Goal: Task Accomplishment & Management: Complete application form

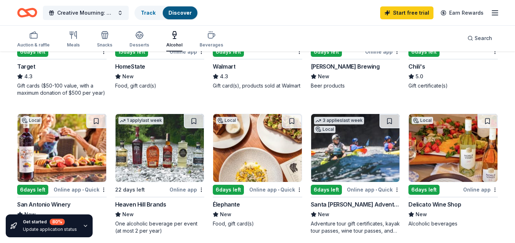
scroll to position [430, 0]
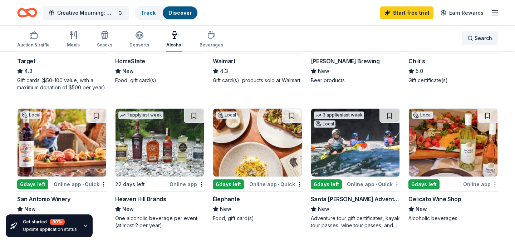
click at [473, 36] on div "Search" at bounding box center [479, 38] width 25 height 9
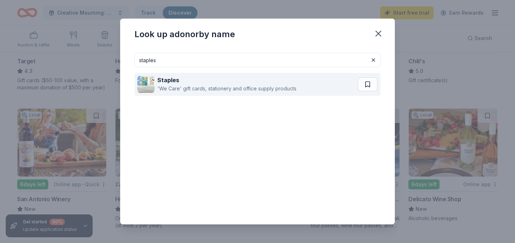
click at [193, 80] on div "Staples" at bounding box center [226, 80] width 139 height 9
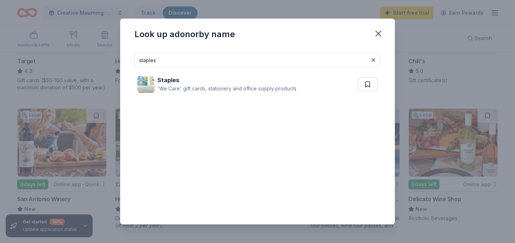
click at [177, 56] on input "staples" at bounding box center [257, 60] width 246 height 14
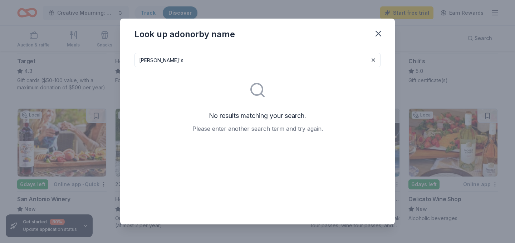
click at [178, 60] on input "michael's" at bounding box center [257, 60] width 246 height 14
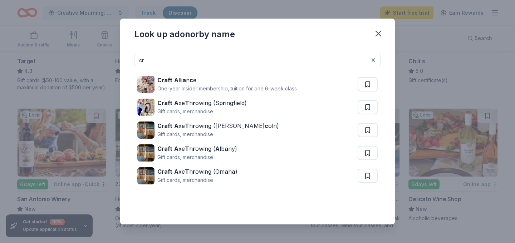
type input "c"
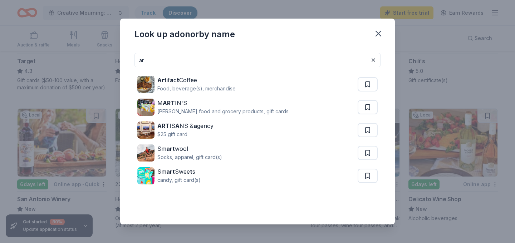
type input "a"
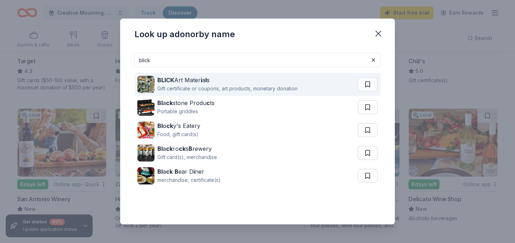
type input "blick"
click at [189, 84] on div "Gift certificate or coupons, art products, monetary donation" at bounding box center [227, 88] width 140 height 9
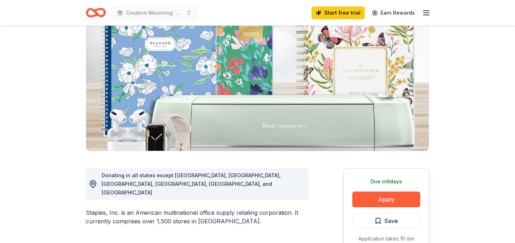
scroll to position [179, 0]
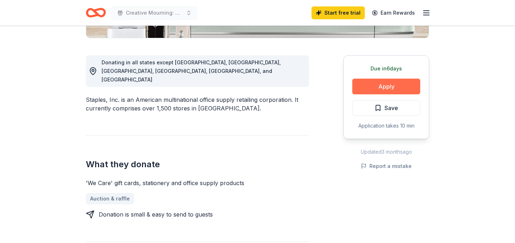
click at [406, 88] on button "Apply" at bounding box center [386, 87] width 68 height 16
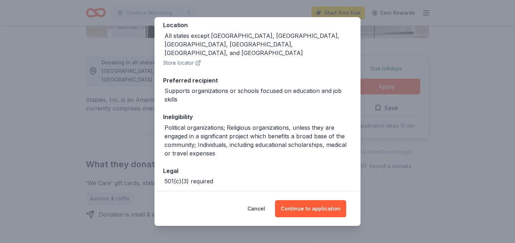
scroll to position [98, 0]
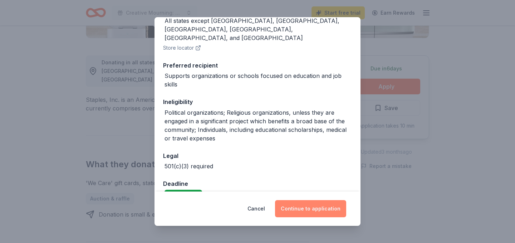
click at [307, 213] on button "Continue to application" at bounding box center [310, 208] width 71 height 17
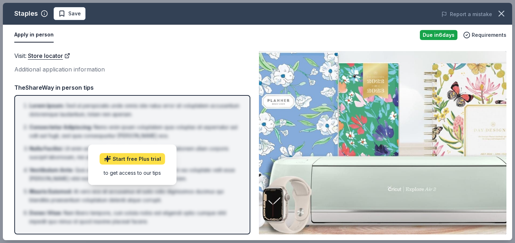
click at [127, 156] on link "Start free Plus trial" at bounding box center [132, 158] width 65 height 11
click at [130, 157] on link "Start free Plus trial" at bounding box center [132, 158] width 65 height 11
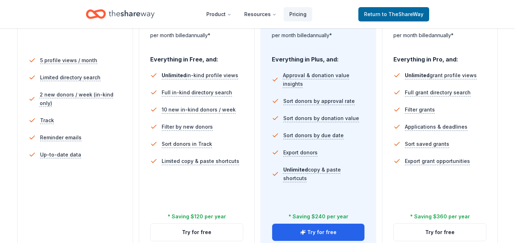
scroll to position [258, 0]
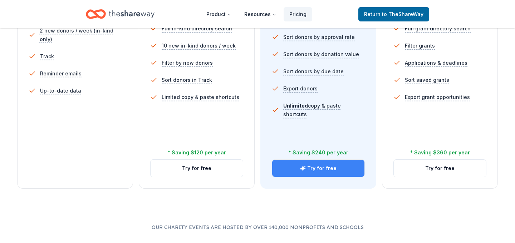
click at [307, 163] on button "Try for free" at bounding box center [318, 168] width 92 height 17
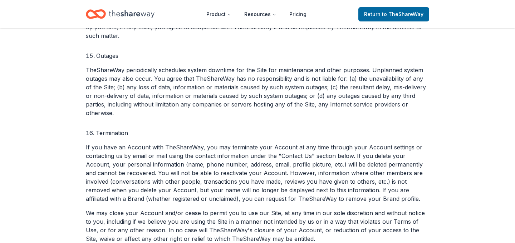
scroll to position [2877, 0]
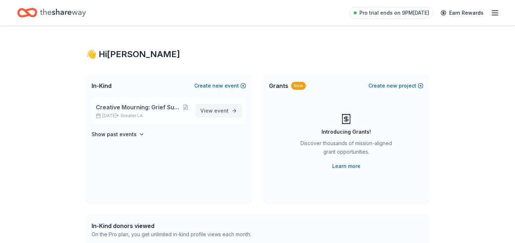
click at [223, 108] on span "event" at bounding box center [221, 111] width 14 height 6
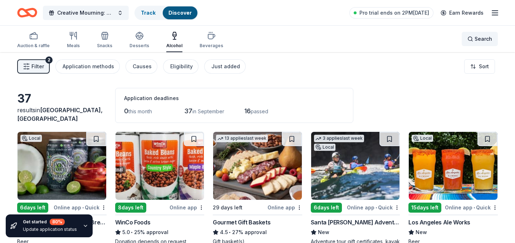
click at [482, 39] on span "Search" at bounding box center [483, 39] width 18 height 9
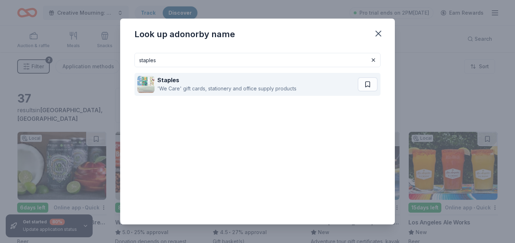
type input "staples"
click at [189, 84] on div "'We Care' gift cards, stationery and office supply products" at bounding box center [226, 88] width 139 height 9
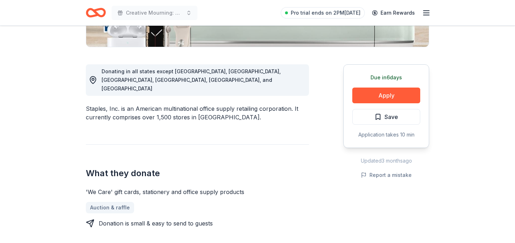
scroll to position [176, 0]
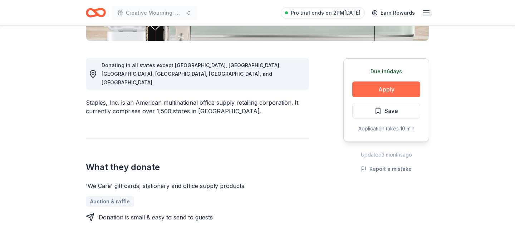
click at [374, 87] on button "Apply" at bounding box center [386, 90] width 68 height 16
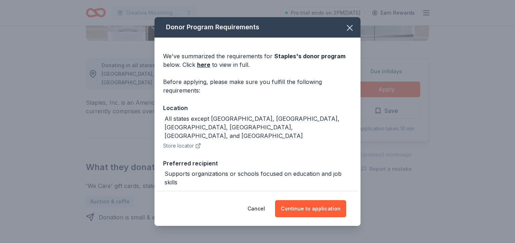
scroll to position [98, 0]
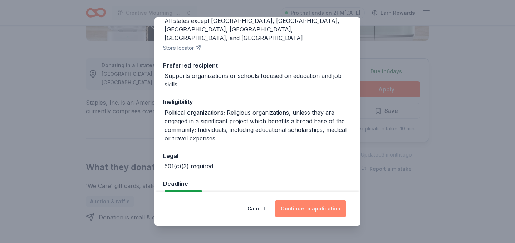
click at [301, 207] on button "Continue to application" at bounding box center [310, 208] width 71 height 17
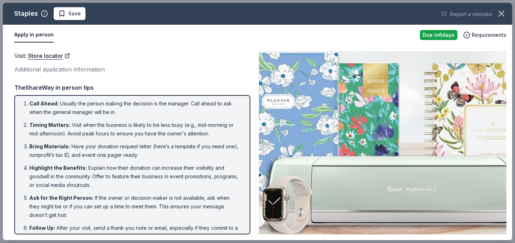
scroll to position [0, 0]
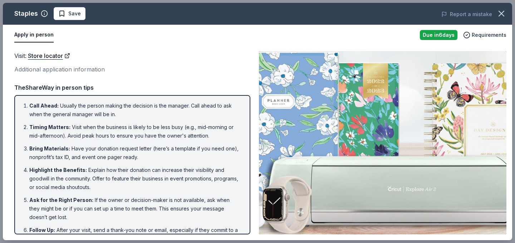
click at [163, 87] on div "TheShareWay in person tips" at bounding box center [132, 87] width 236 height 9
click at [183, 137] on li "Timing Matters : Visit when the business is likely to be less busy (e.g., mid-m…" at bounding box center [134, 131] width 210 height 17
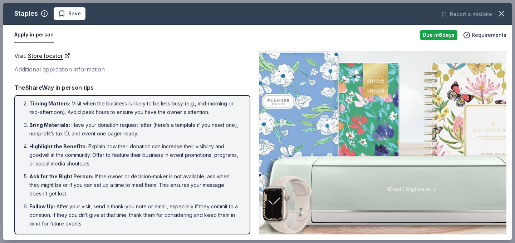
drag, startPoint x: 94, startPoint y: 227, endPoint x: 33, endPoint y: 90, distance: 149.5
click at [33, 90] on div "TheShareWay in person tips Call Ahead : Usually the person making the decision …" at bounding box center [132, 159] width 236 height 152
drag, startPoint x: 49, startPoint y: 193, endPoint x: 24, endPoint y: 140, distance: 58.9
click at [24, 140] on ol "Call Ahead : Usually the person making the decision is the manager. Call ahead …" at bounding box center [132, 153] width 223 height 150
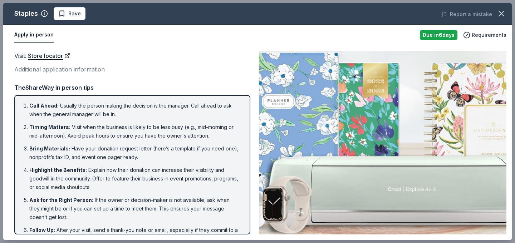
click at [82, 132] on li "Timing Matters : Visit when the business is likely to be less busy (e.g., mid-m…" at bounding box center [134, 131] width 210 height 17
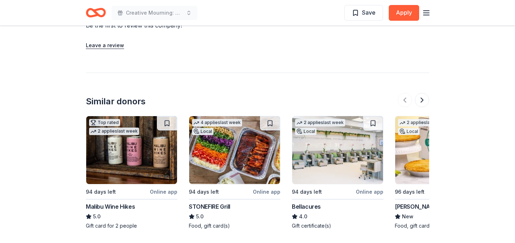
scroll to position [825, 0]
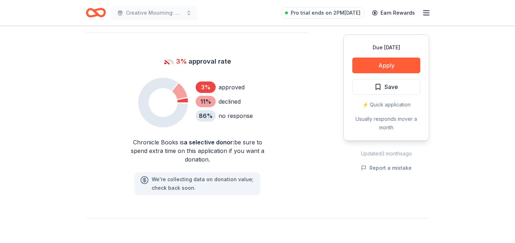
scroll to position [481, 0]
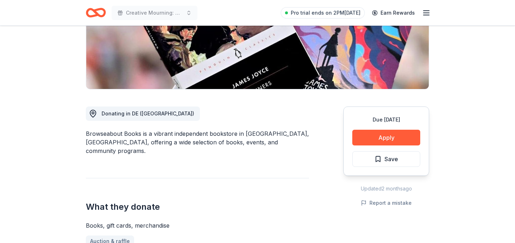
scroll to position [129, 0]
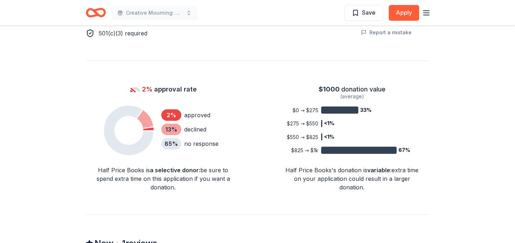
scroll to position [494, 0]
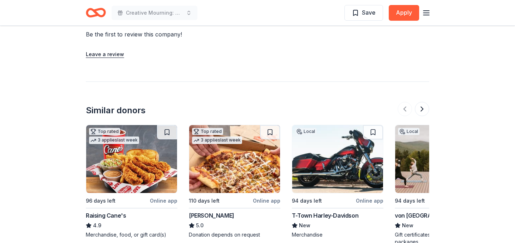
scroll to position [709, 0]
